Goal: Navigation & Orientation: Understand site structure

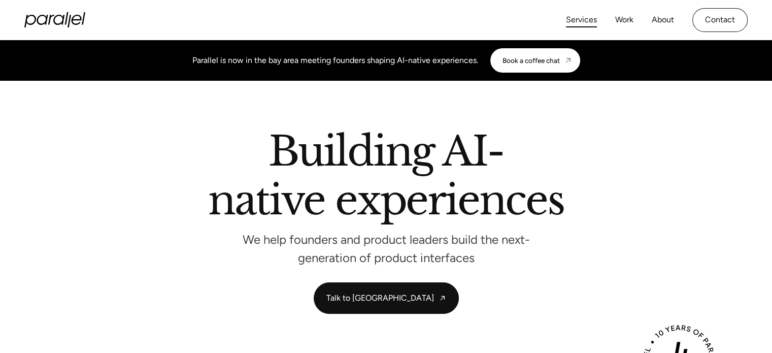
click at [591, 22] on link "Services" at bounding box center [581, 20] width 31 height 15
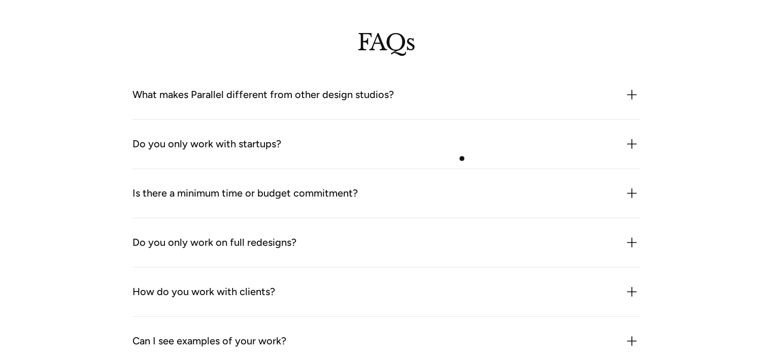
scroll to position [2840, 0]
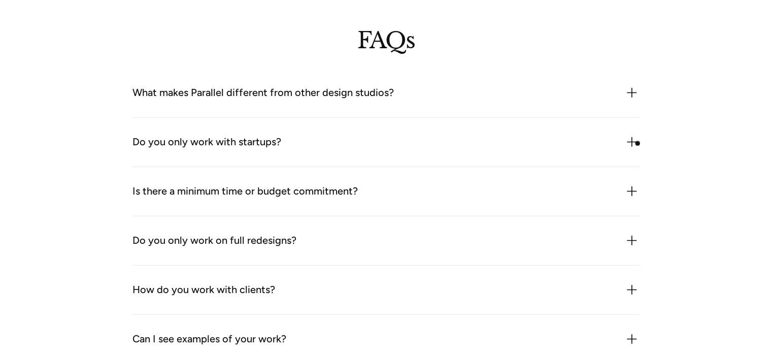
click at [632, 140] on img at bounding box center [632, 142] width 16 height 16
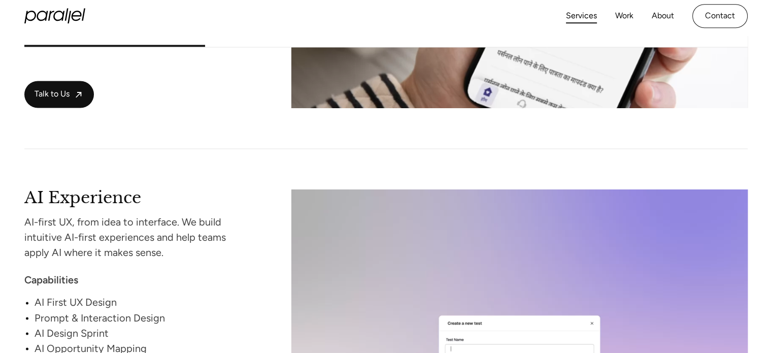
scroll to position [0, 0]
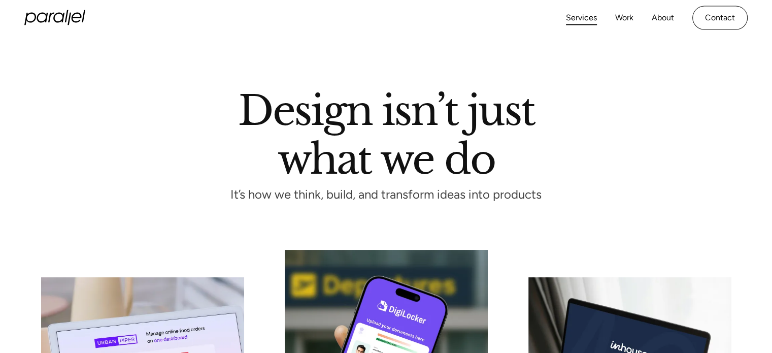
drag, startPoint x: 676, startPoint y: 203, endPoint x: 681, endPoint y: 12, distance: 190.4
click at [73, 24] on icon "home" at bounding box center [77, 20] width 10 height 10
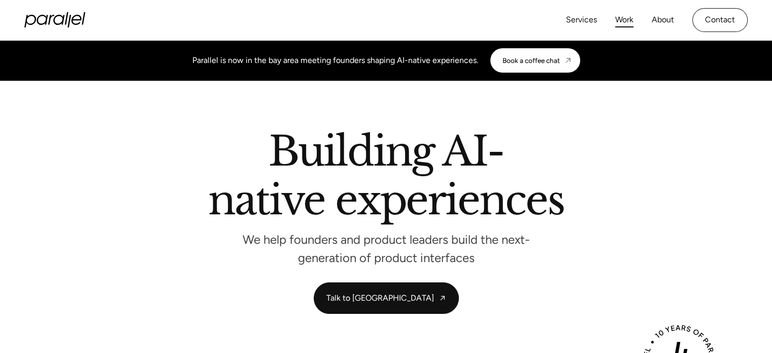
click at [624, 18] on link "Work" at bounding box center [624, 20] width 18 height 15
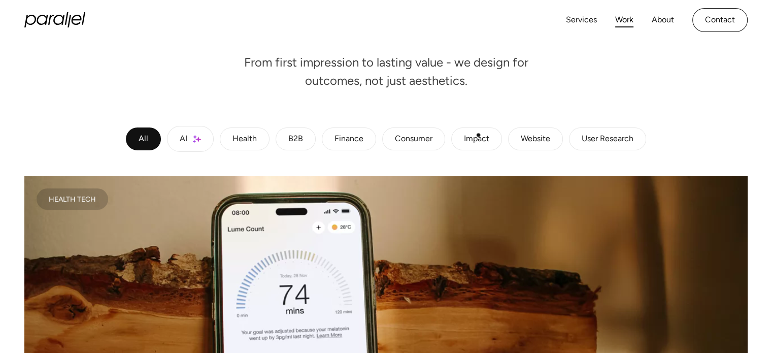
scroll to position [152, 0]
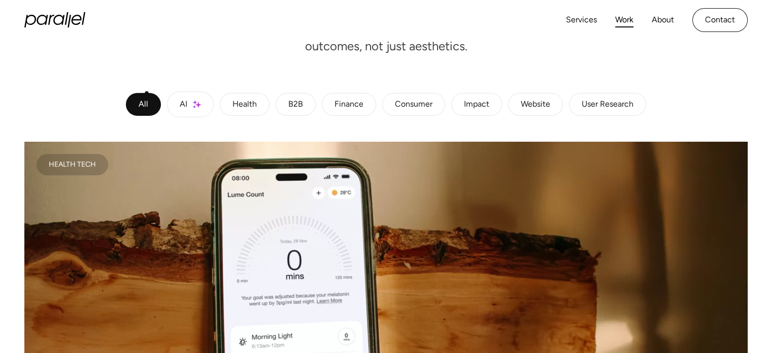
click at [162, 108] on div "All AI Health B2B Finance Consumer Impact Website User Research" at bounding box center [385, 104] width 723 height 26
click at [203, 102] on link "AI" at bounding box center [190, 104] width 47 height 26
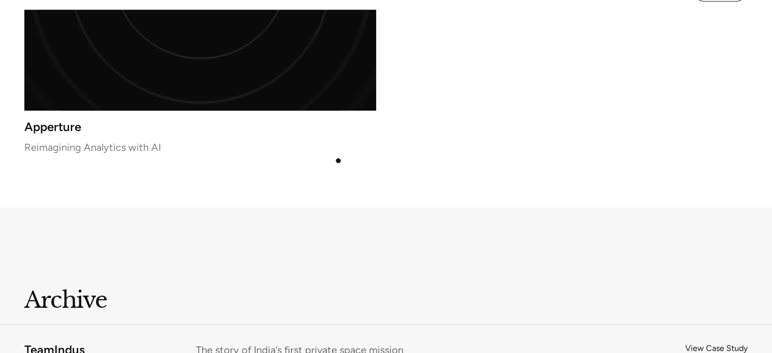
scroll to position [2183, 0]
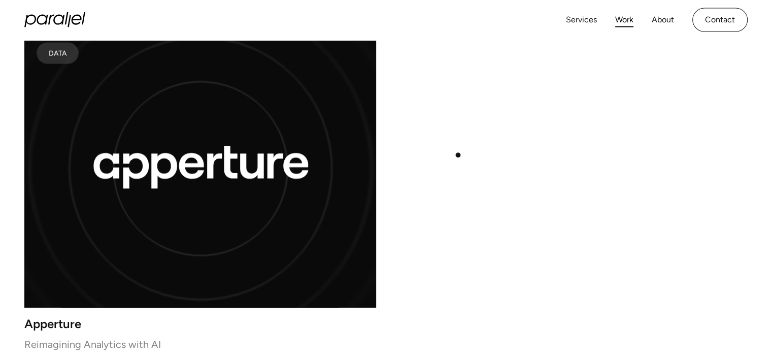
drag, startPoint x: 457, startPoint y: 186, endPoint x: 483, endPoint y: 28, distance: 160.5
